Goal: Task Accomplishment & Management: Manage account settings

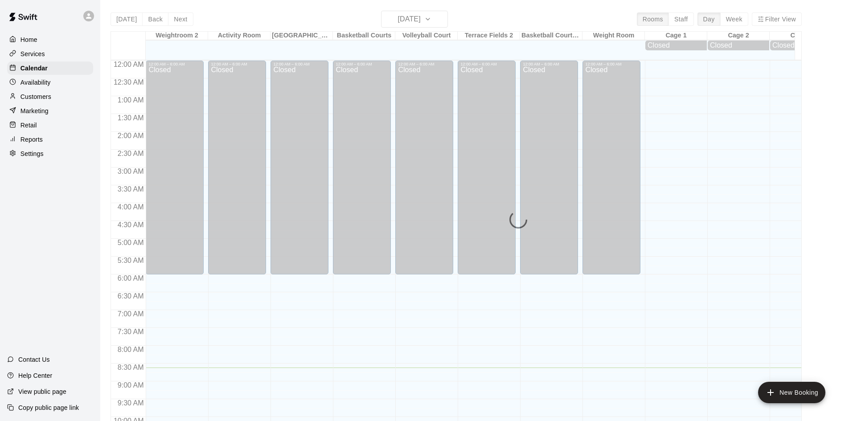
scroll to position [307, 0]
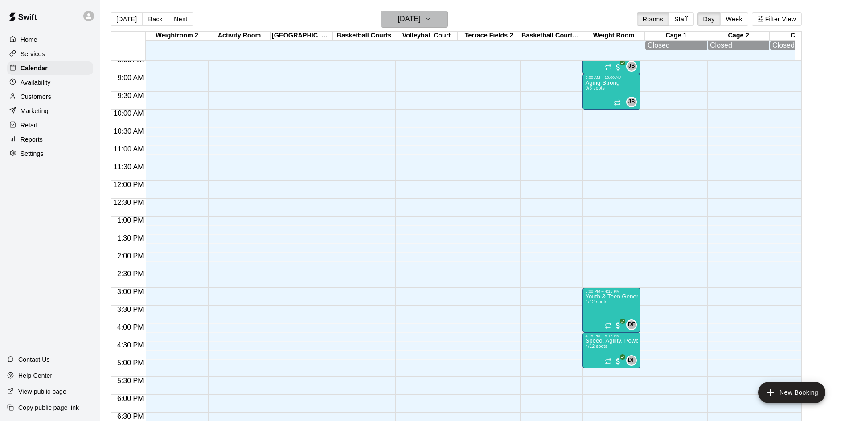
click at [430, 20] on icon "button" at bounding box center [428, 19] width 4 height 2
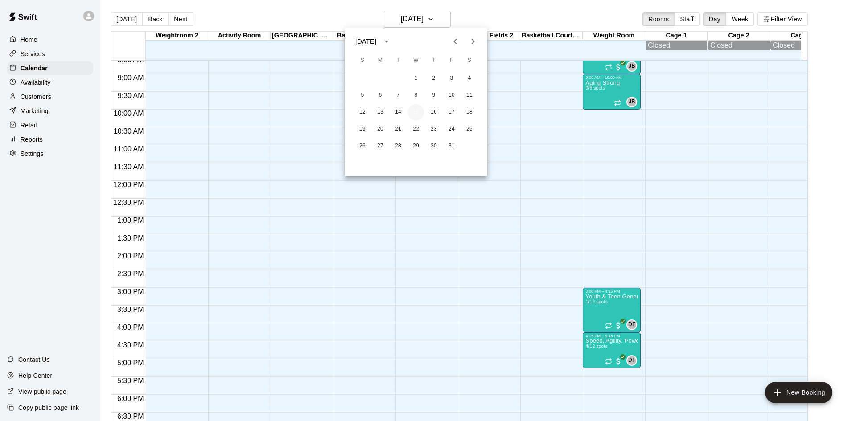
click at [421, 111] on button "15" at bounding box center [416, 112] width 16 height 16
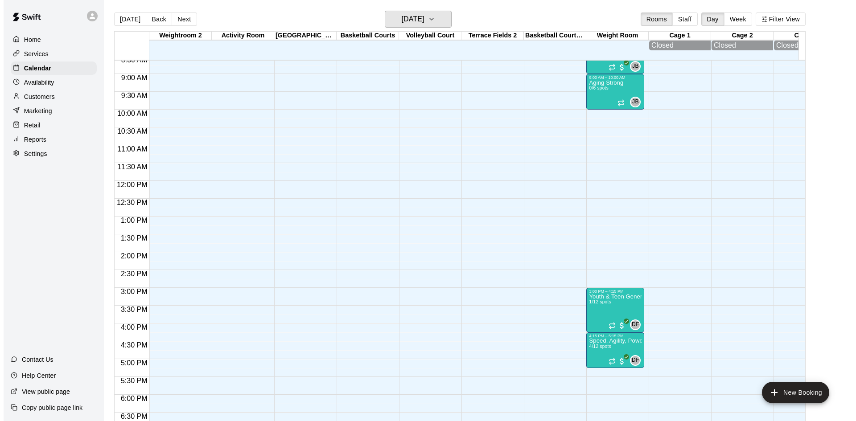
scroll to position [129, 0]
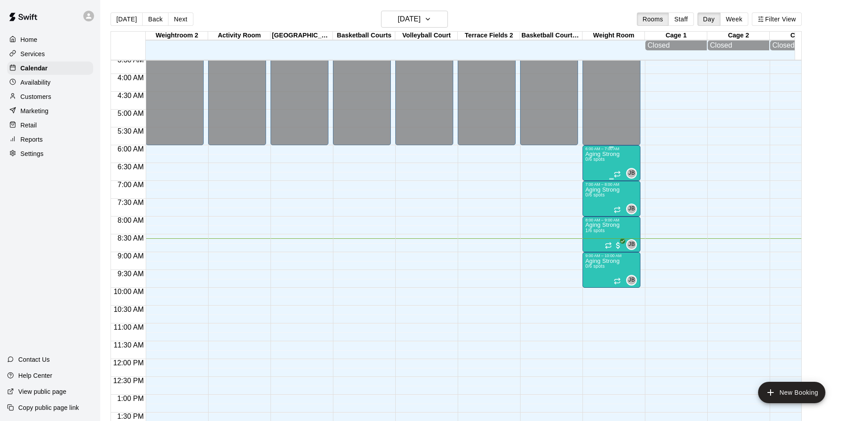
click at [601, 154] on p "Aging Strong" at bounding box center [602, 154] width 34 height 0
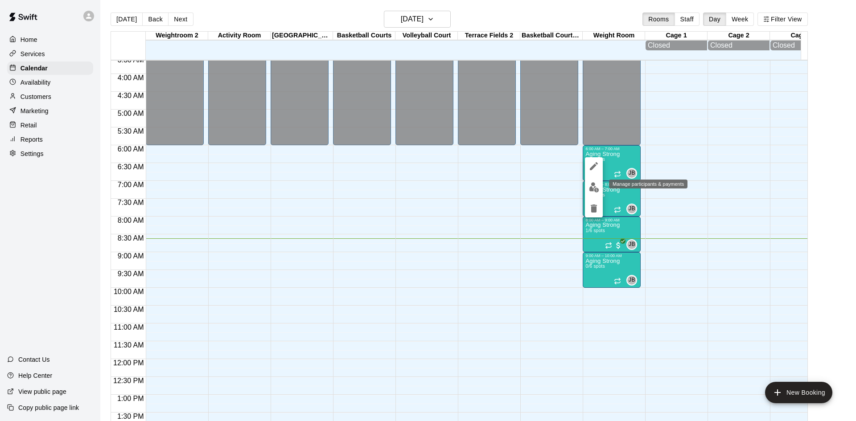
click at [591, 188] on img "edit" at bounding box center [594, 187] width 10 height 10
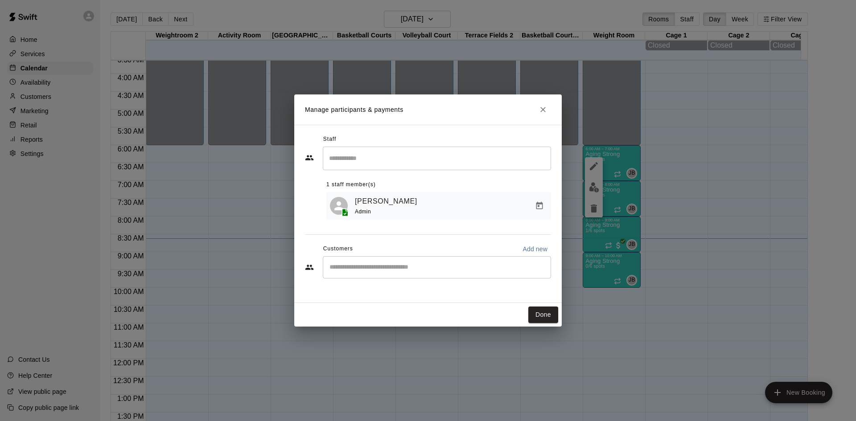
click at [453, 268] on input "Start typing to search customers..." at bounding box center [437, 267] width 220 height 9
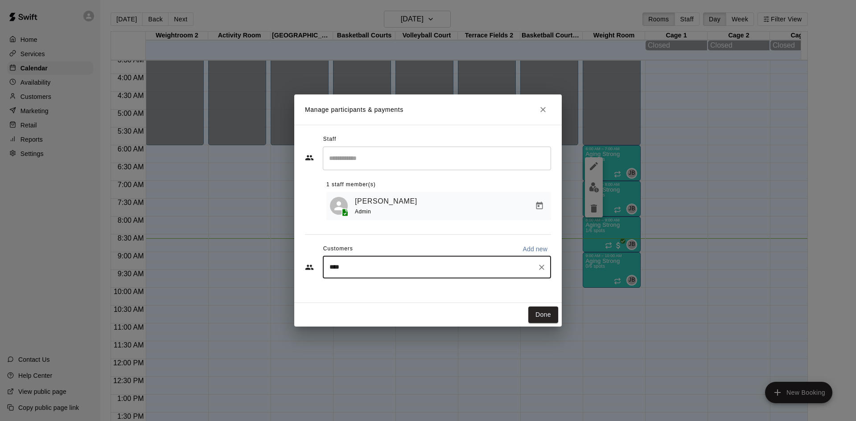
type input "*****"
click at [449, 298] on div "[PERSON_NAME] Aging Strong Performance Membership (1st of Month) [EMAIL_ADDRESS…" at bounding box center [444, 294] width 192 height 19
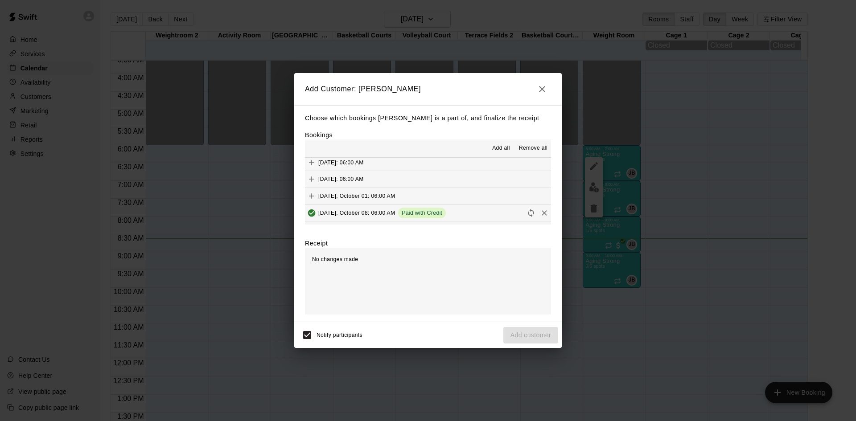
scroll to position [535, 0]
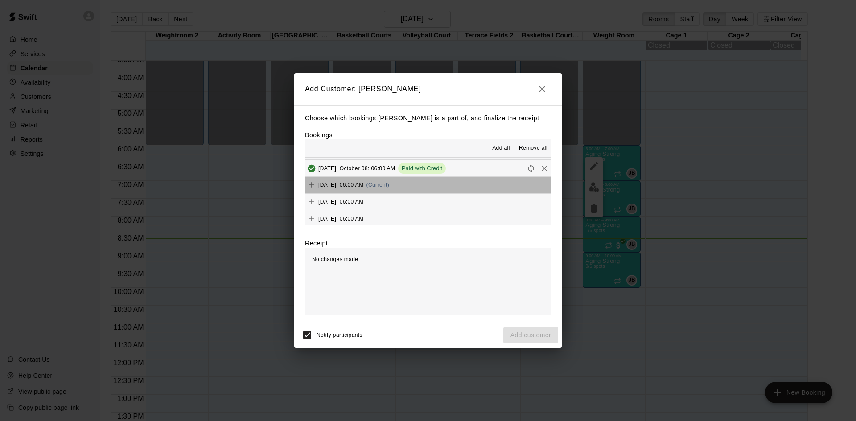
click at [444, 189] on button "[DATE]: 06:00 AM (Current)" at bounding box center [428, 185] width 246 height 16
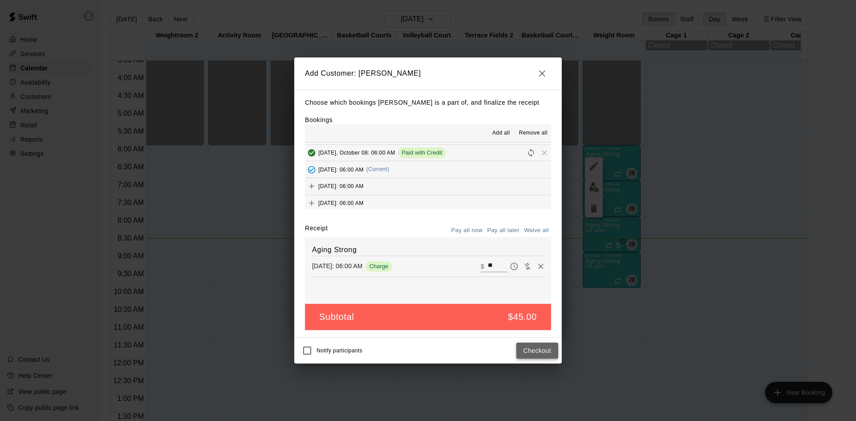
click at [529, 349] on button "Checkout" at bounding box center [537, 351] width 42 height 16
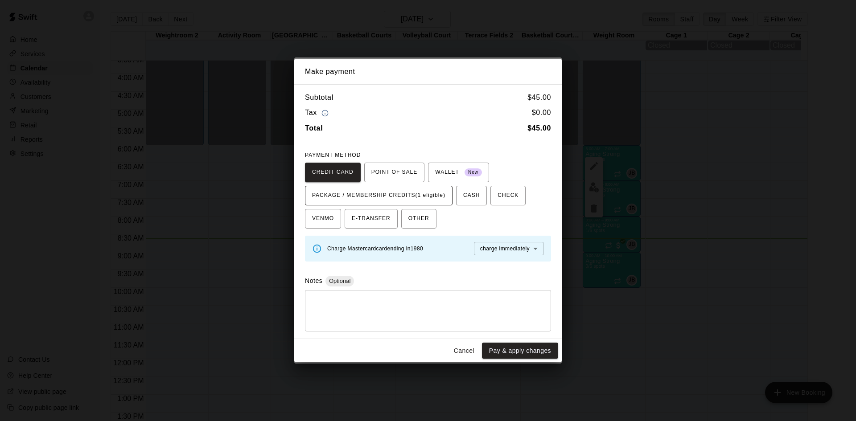
drag, startPoint x: 441, startPoint y: 197, endPoint x: 442, endPoint y: 201, distance: 4.5
click at [441, 197] on span "PACKAGE / MEMBERSHIP CREDITS (1 eligible)" at bounding box center [378, 196] width 133 height 14
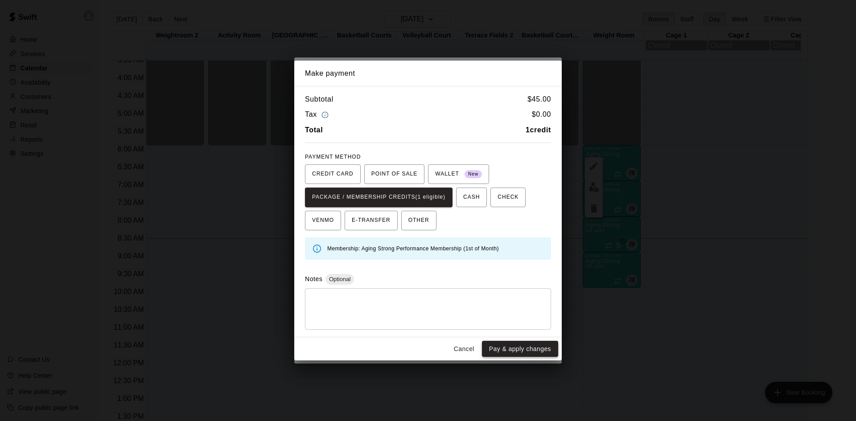
click at [505, 352] on button "Pay & apply changes" at bounding box center [520, 349] width 76 height 16
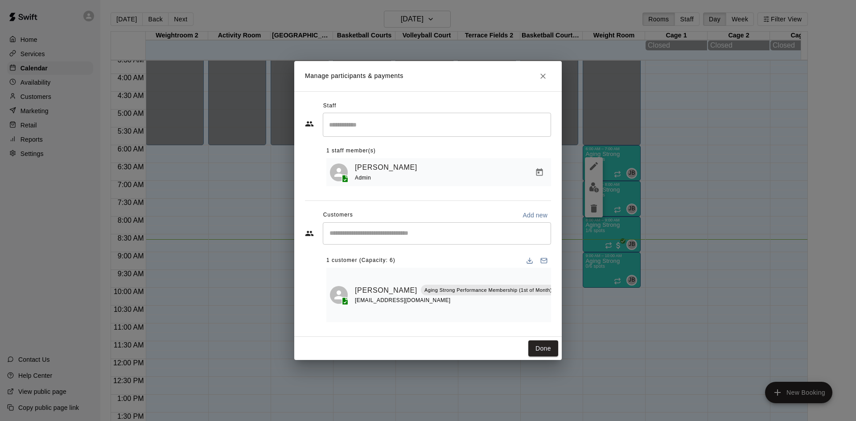
click at [432, 227] on div "​" at bounding box center [437, 233] width 228 height 22
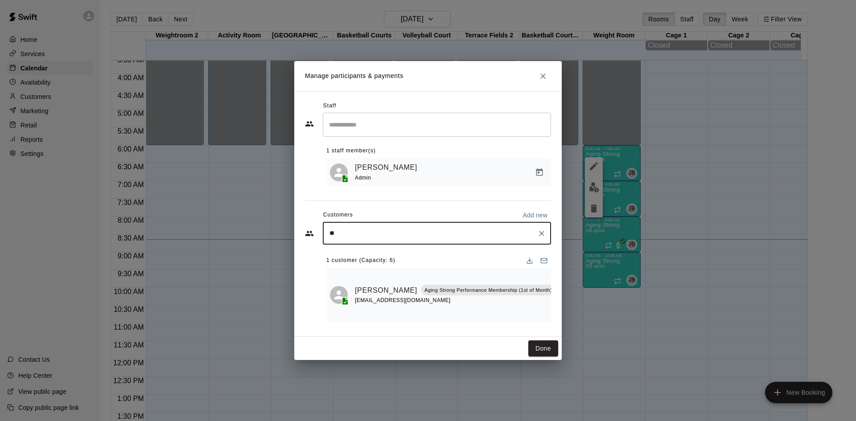
type input "***"
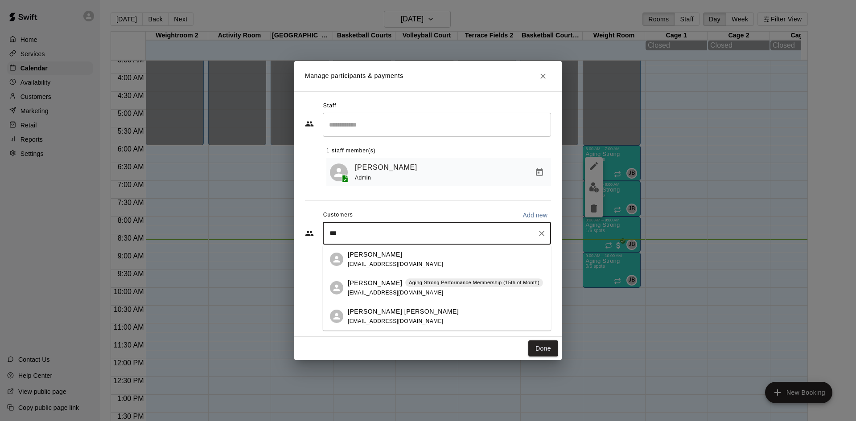
click at [432, 293] on div "[PERSON_NAME] Aging Strong Performance Membership (15th of Month) [EMAIL_ADDRES…" at bounding box center [445, 288] width 195 height 19
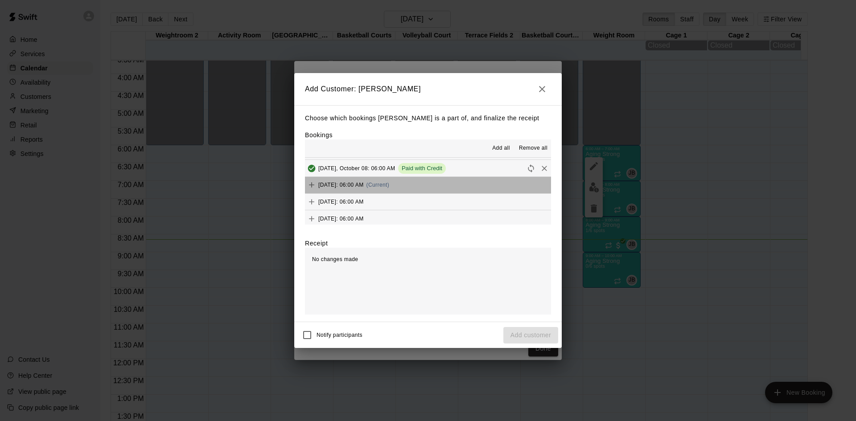
click at [438, 189] on button "[DATE]: 06:00 AM (Current)" at bounding box center [428, 185] width 246 height 16
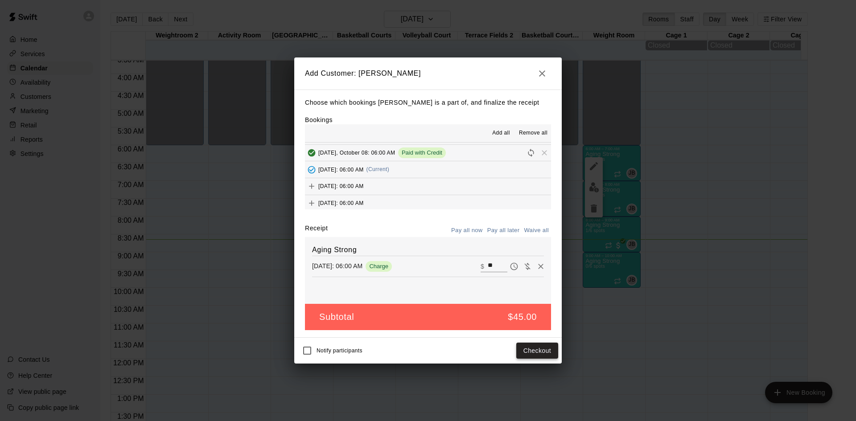
click at [532, 348] on button "Checkout" at bounding box center [537, 351] width 42 height 16
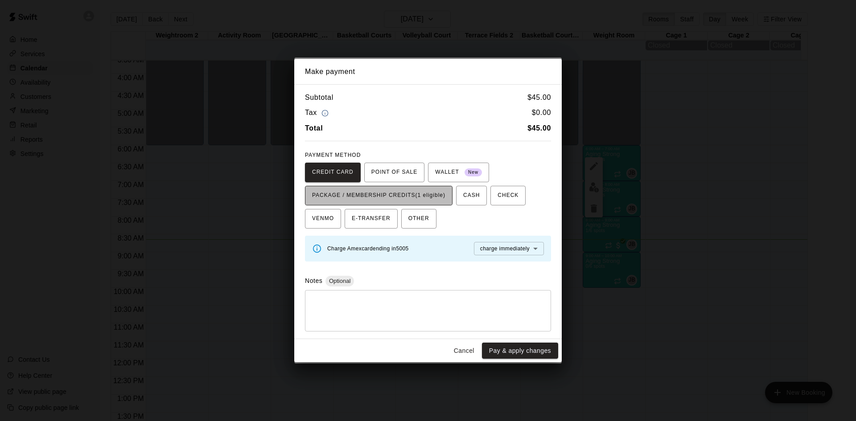
click at [440, 194] on span "PACKAGE / MEMBERSHIP CREDITS (1 eligible)" at bounding box center [378, 196] width 133 height 14
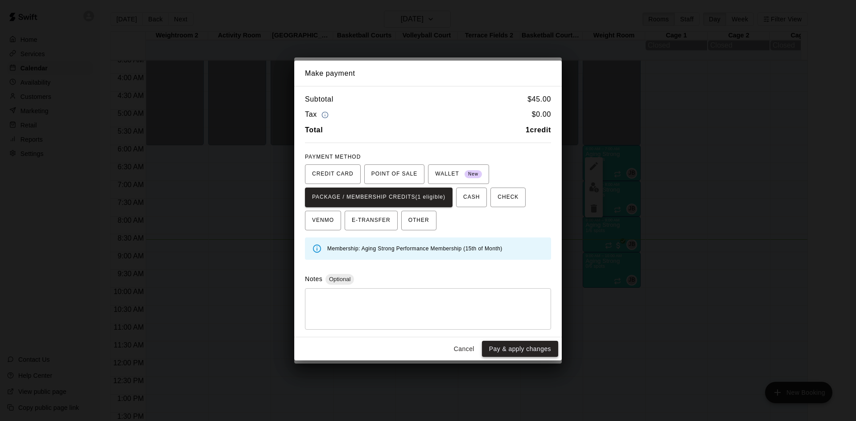
click at [503, 350] on button "Pay & apply changes" at bounding box center [520, 349] width 76 height 16
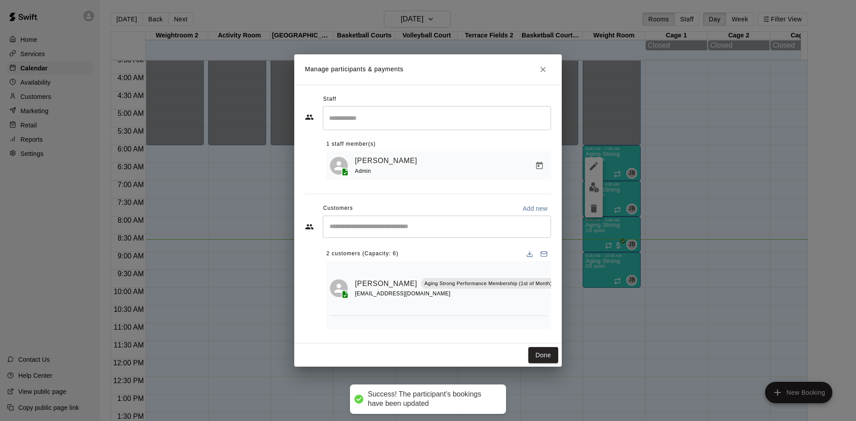
scroll to position [0, 0]
click at [455, 221] on div "​" at bounding box center [437, 227] width 228 height 22
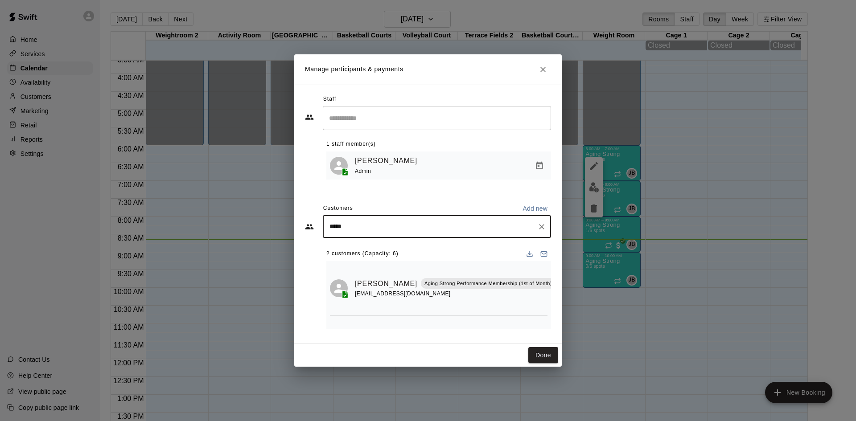
type input "******"
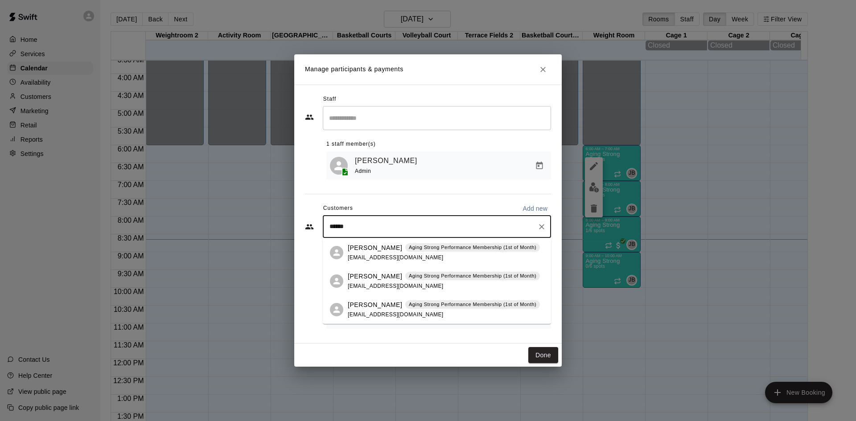
click at [439, 258] on div "[PERSON_NAME] Aging Strong Performance Membership (1st of Month) [EMAIL_ADDRESS…" at bounding box center [444, 252] width 192 height 19
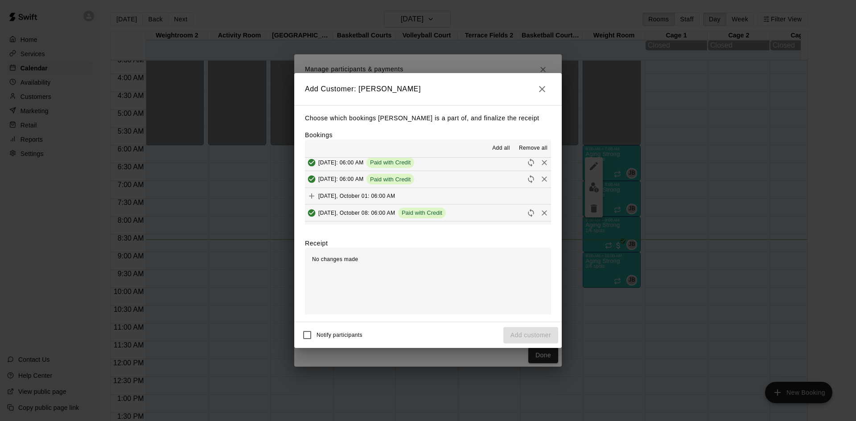
scroll to position [535, 0]
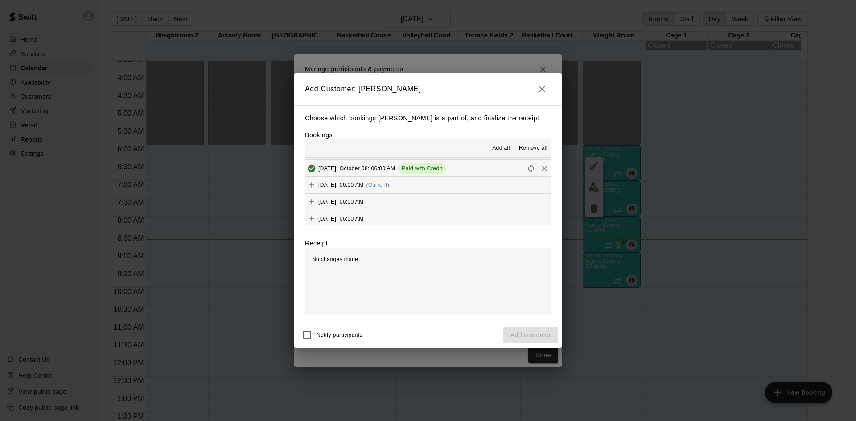
click at [440, 189] on button "[DATE]: 06:00 AM (Current)" at bounding box center [428, 185] width 246 height 16
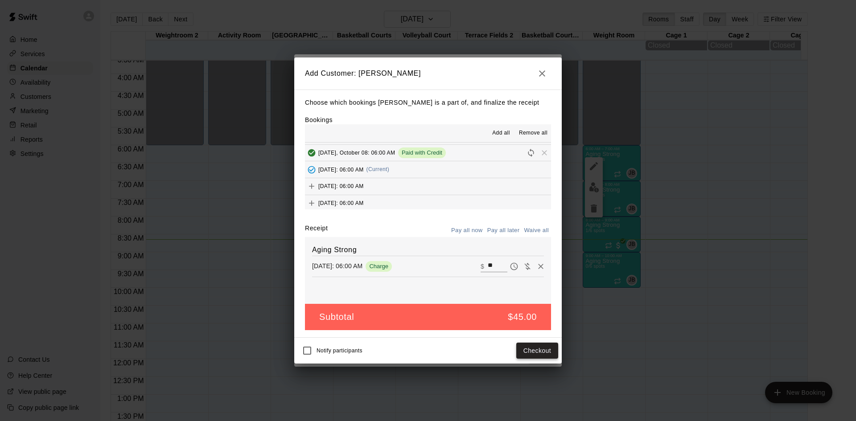
click at [537, 350] on button "Checkout" at bounding box center [537, 351] width 42 height 16
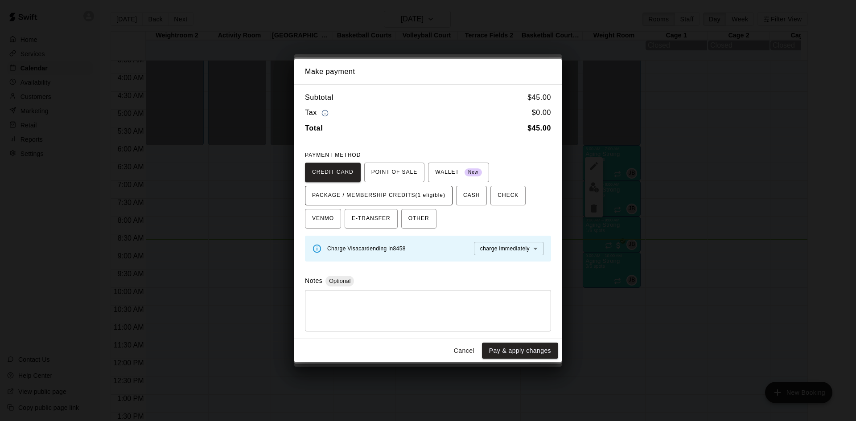
click at [443, 199] on span "PACKAGE / MEMBERSHIP CREDITS (1 eligible)" at bounding box center [378, 196] width 133 height 14
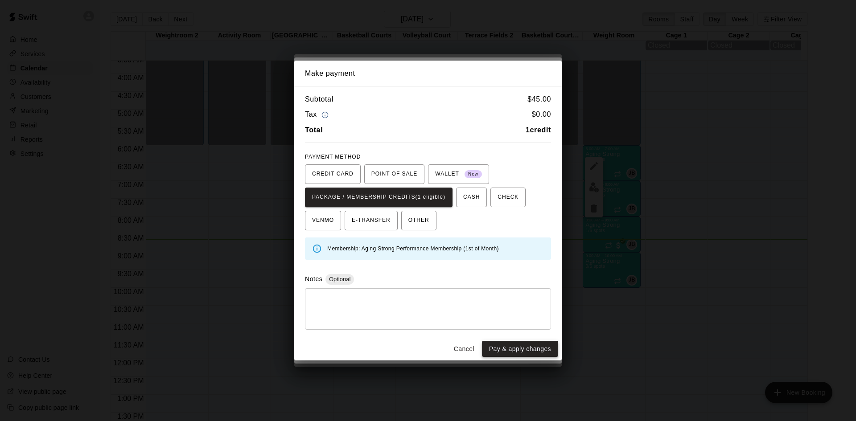
click at [507, 349] on button "Pay & apply changes" at bounding box center [520, 349] width 76 height 16
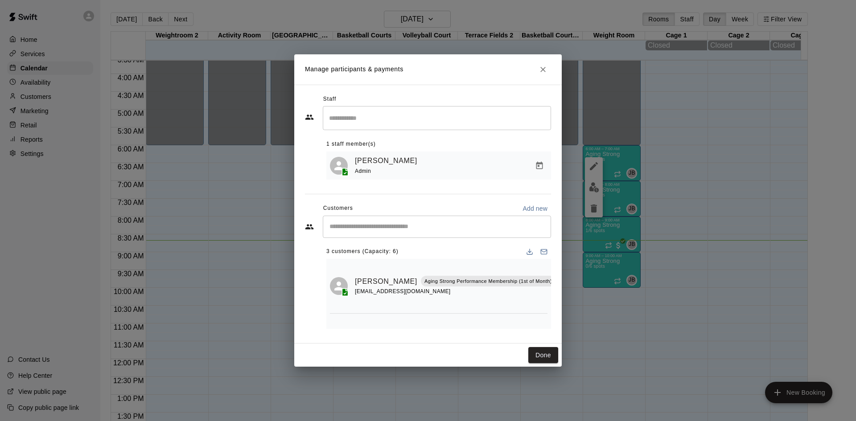
scroll to position [0, 0]
click at [419, 231] on input "Start typing to search customers..." at bounding box center [437, 226] width 220 height 9
type input "****"
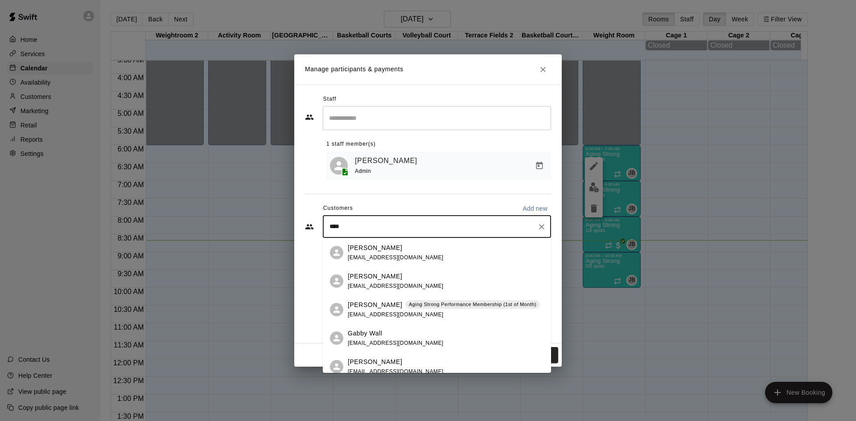
click at [420, 303] on p "Aging Strong Performance Membership (1st of Month)" at bounding box center [472, 305] width 127 height 8
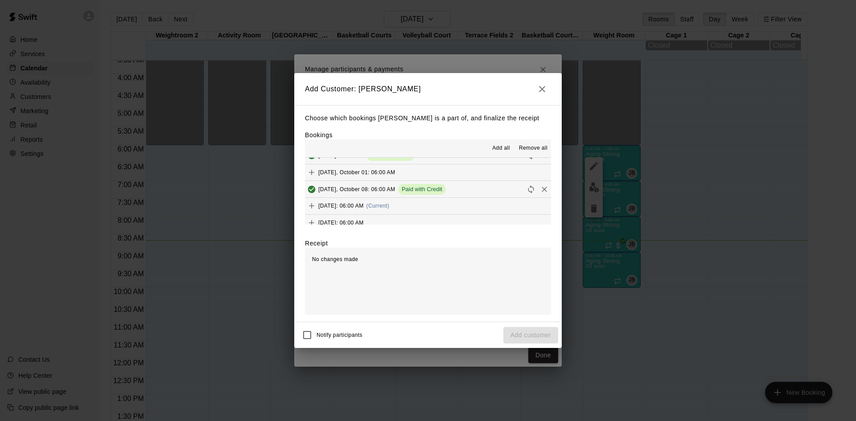
scroll to position [535, 0]
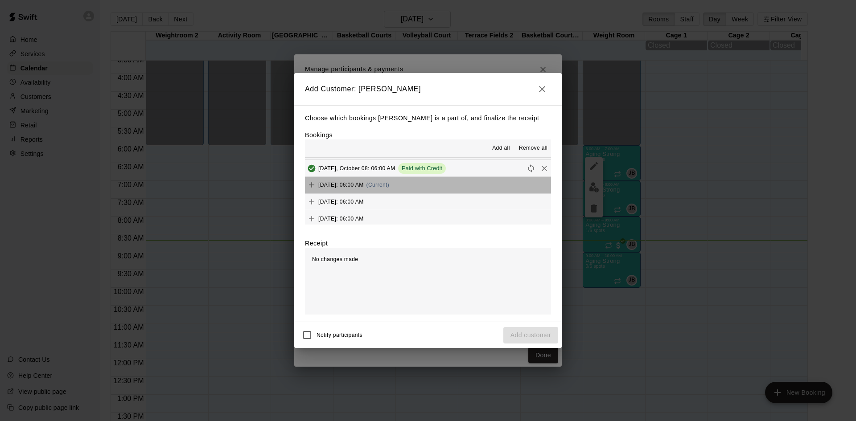
click at [436, 193] on button "[DATE]: 06:00 AM (Current)" at bounding box center [428, 185] width 246 height 16
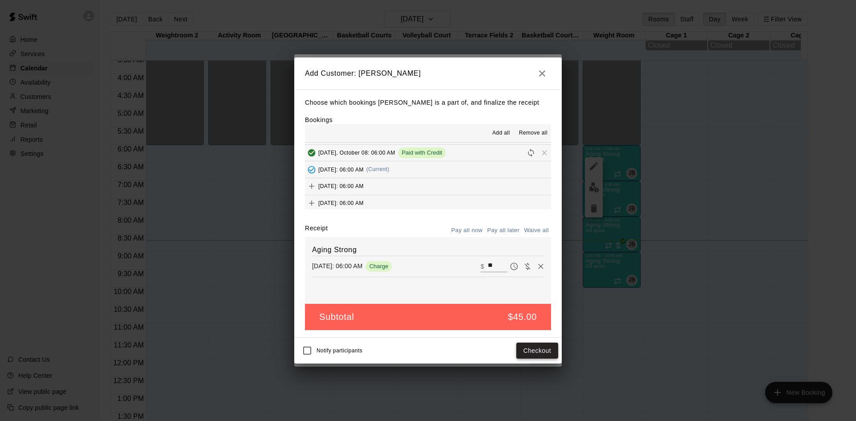
click at [541, 348] on button "Checkout" at bounding box center [537, 351] width 42 height 16
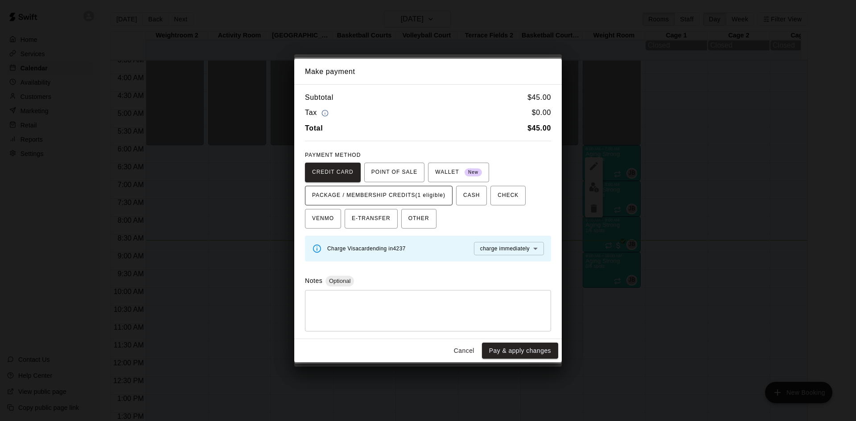
click at [438, 199] on span "PACKAGE / MEMBERSHIP CREDITS (1 eligible)" at bounding box center [378, 196] width 133 height 14
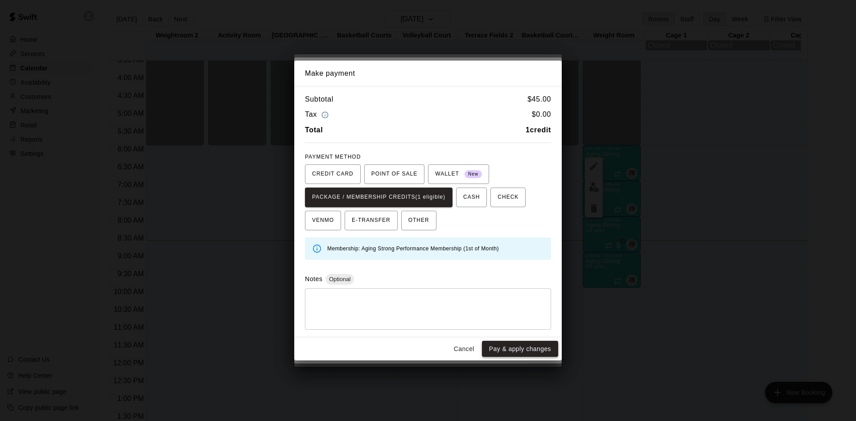
click at [521, 344] on button "Pay & apply changes" at bounding box center [520, 349] width 76 height 16
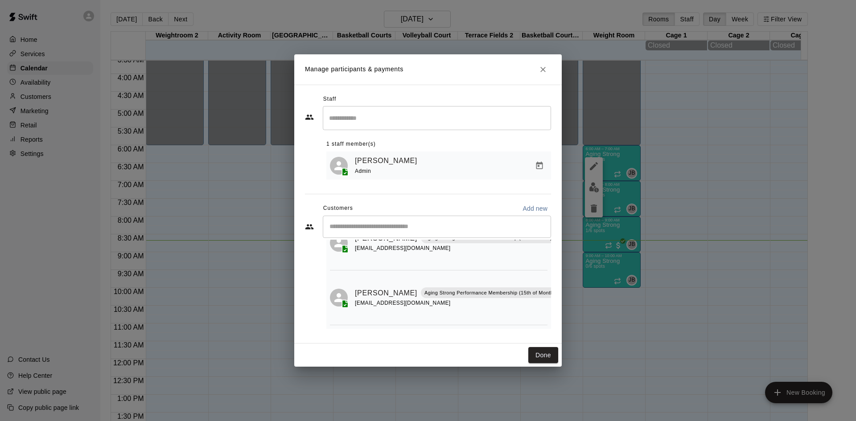
scroll to position [0, 0]
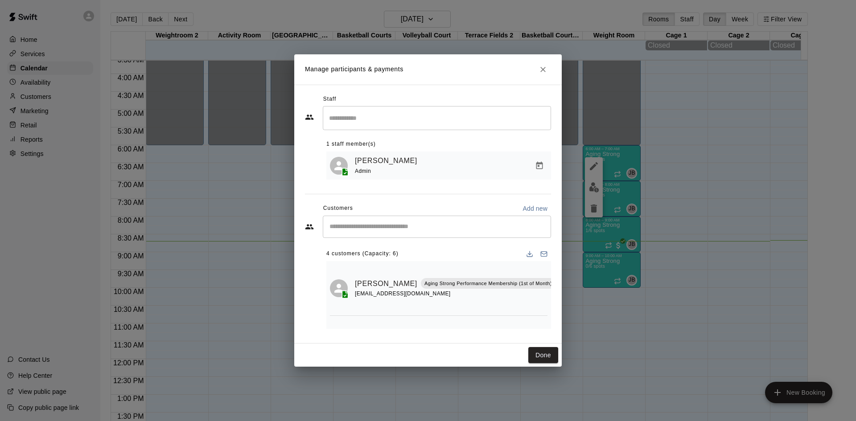
click at [430, 225] on input "Start typing to search customers..." at bounding box center [437, 226] width 220 height 9
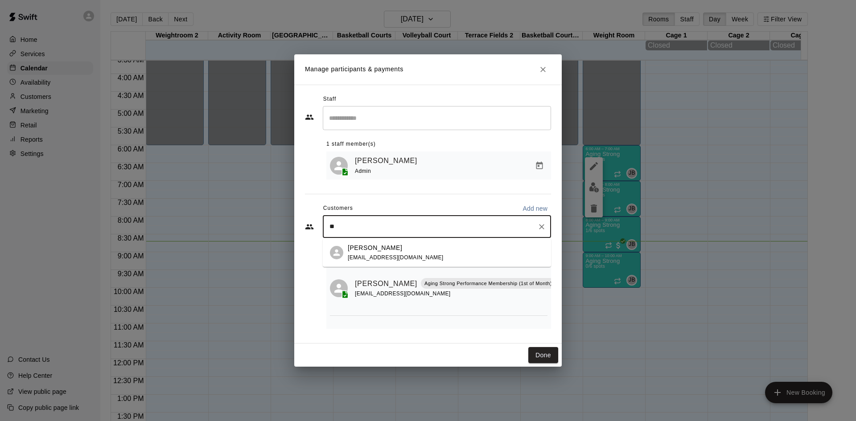
type input "***"
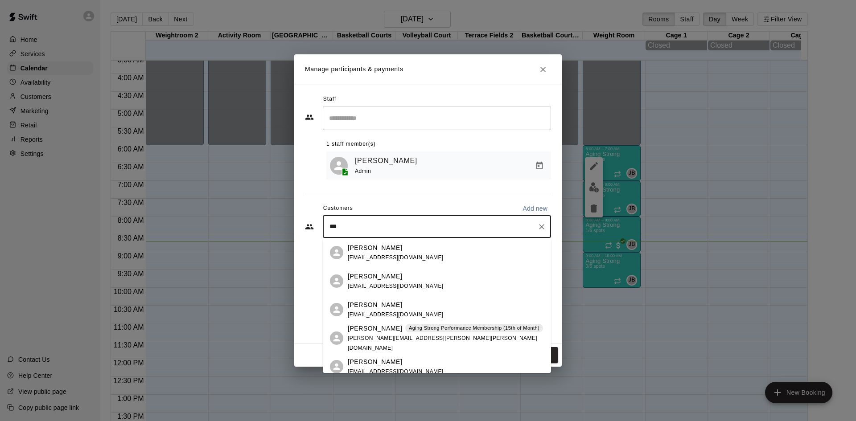
click at [439, 342] on div "[PERSON_NAME] Aging Strong Performance Membership (15th of Month) [PERSON_NAME]…" at bounding box center [446, 338] width 196 height 29
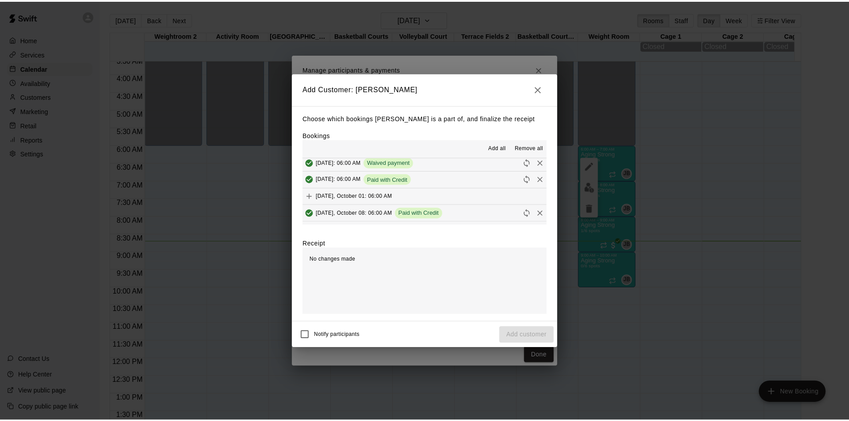
scroll to position [535, 0]
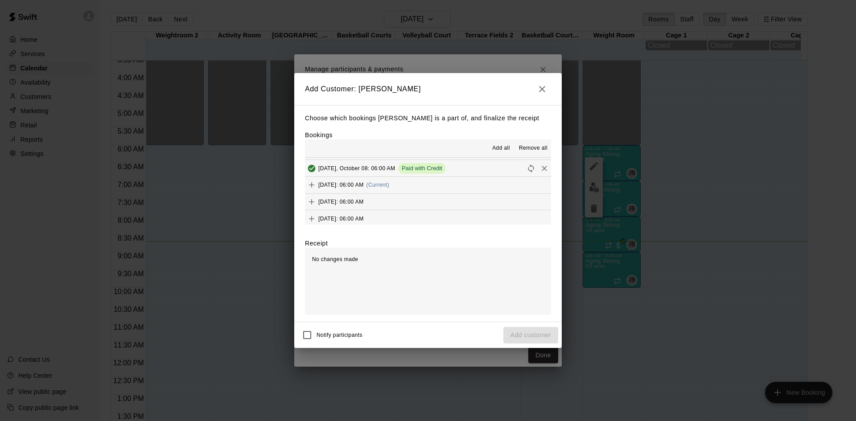
click at [389, 189] on div "[DATE]: 06:00 AM (Current)" at bounding box center [347, 184] width 84 height 13
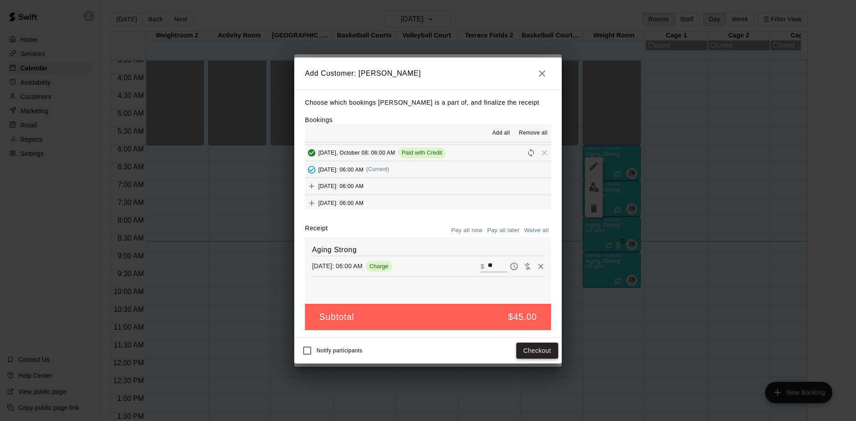
click at [538, 348] on button "Checkout" at bounding box center [537, 351] width 42 height 16
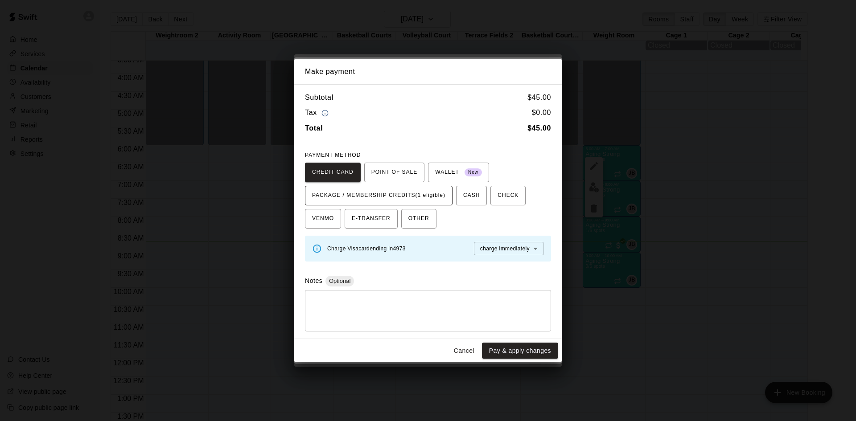
click at [427, 195] on span "PACKAGE / MEMBERSHIP CREDITS (1 eligible)" at bounding box center [378, 196] width 133 height 14
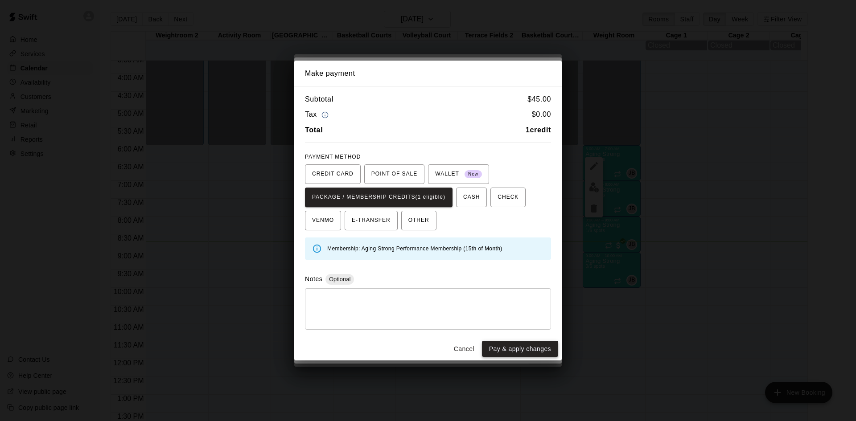
click at [529, 350] on button "Pay & apply changes" at bounding box center [520, 349] width 76 height 16
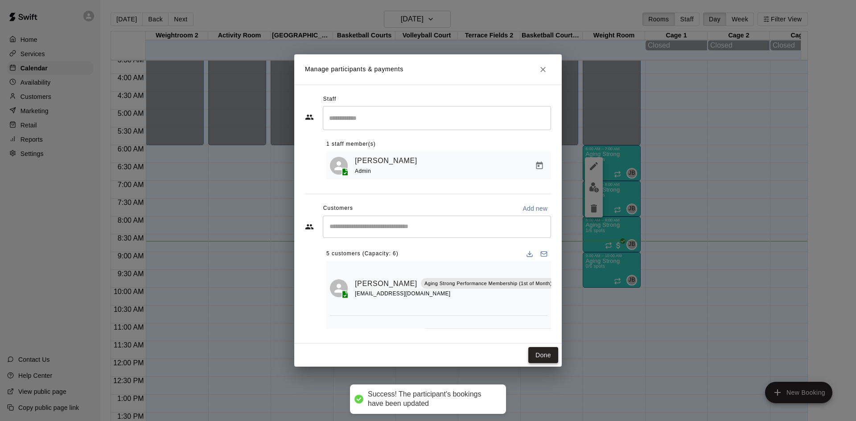
click at [543, 356] on button "Done" at bounding box center [543, 355] width 30 height 16
